Goal: Task Accomplishment & Management: Use online tool/utility

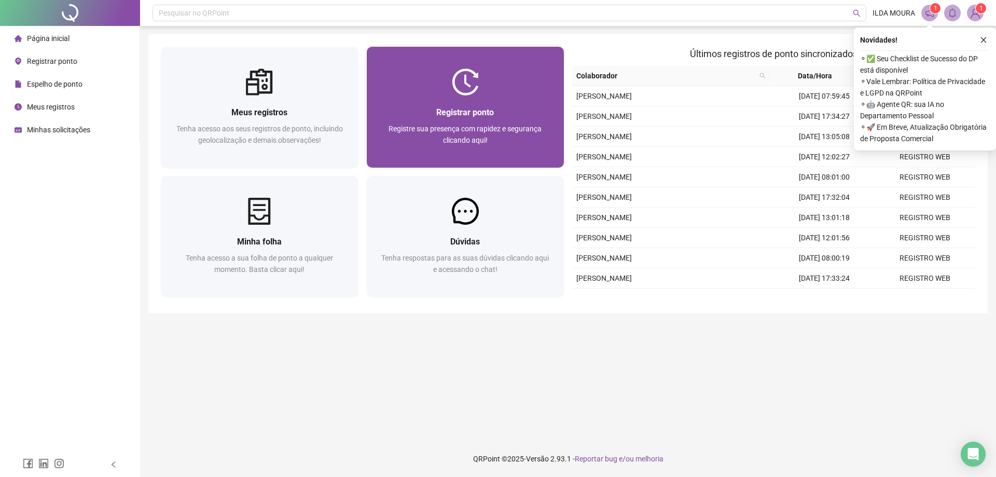
click at [487, 140] on span "Registre sua presença com rapidez e segurança clicando aqui!" at bounding box center [465, 135] width 153 height 20
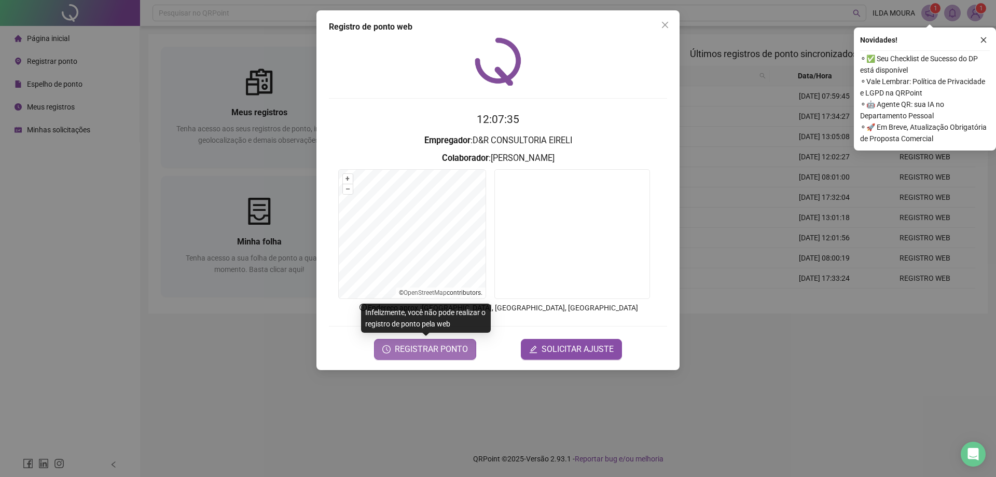
click at [443, 349] on span "REGISTRAR PONTO" at bounding box center [431, 349] width 73 height 12
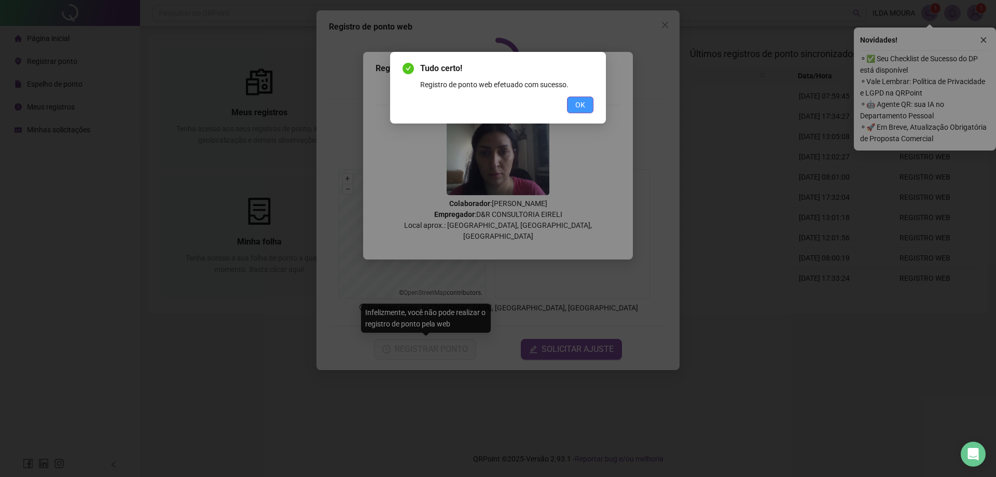
click at [584, 103] on span "OK" at bounding box center [580, 104] width 10 height 11
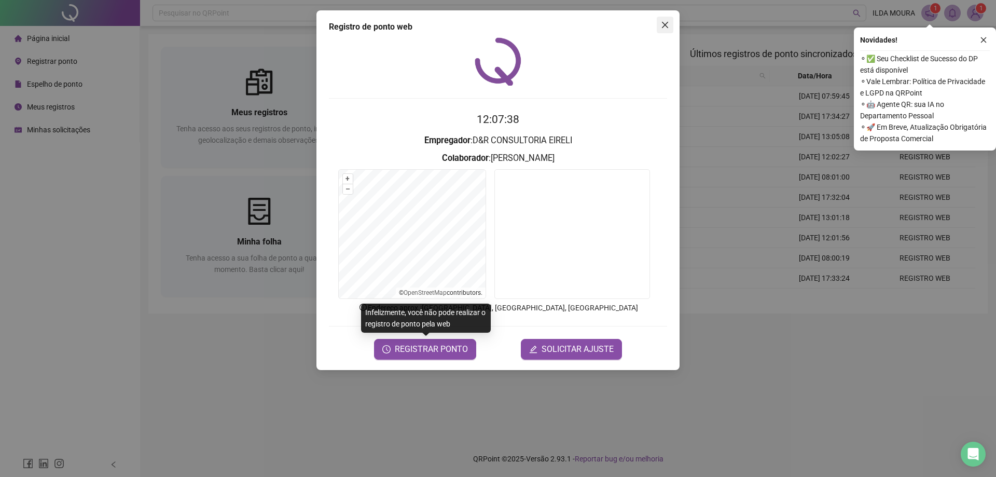
click at [662, 25] on icon "close" at bounding box center [665, 25] width 8 height 8
